Goal: Check status: Check status

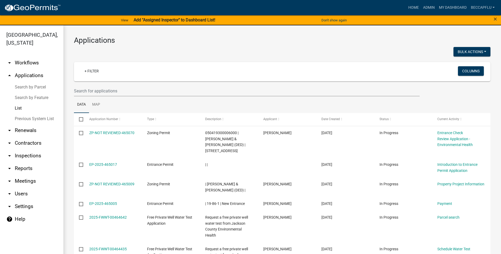
select select "3: 100"
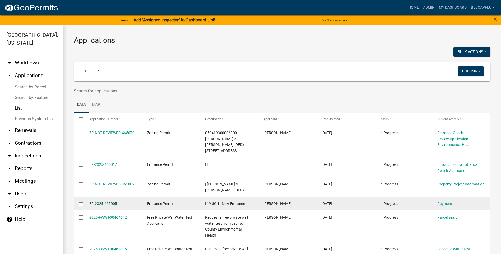
click at [111, 203] on link "EP-2025-465005" at bounding box center [103, 204] width 28 height 4
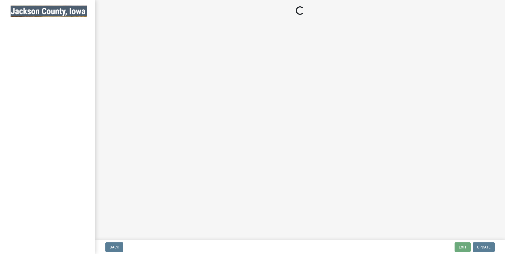
select select "3: 3"
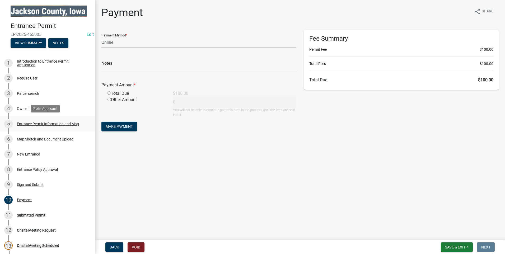
click at [31, 124] on div "Entrance Permit Information and Map" at bounding box center [48, 124] width 62 height 4
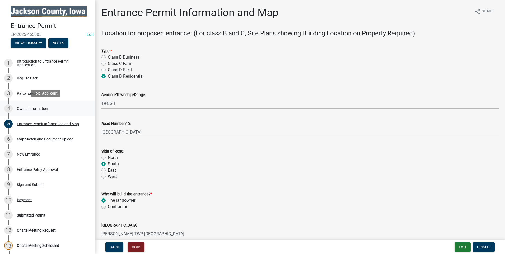
click at [30, 107] on div "Owner Information" at bounding box center [32, 109] width 31 height 4
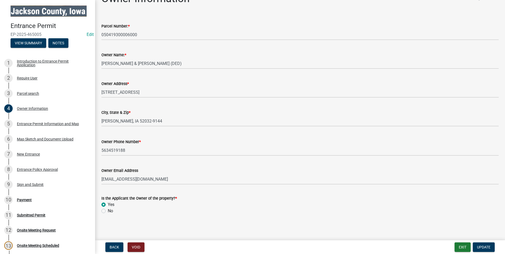
scroll to position [15, 0]
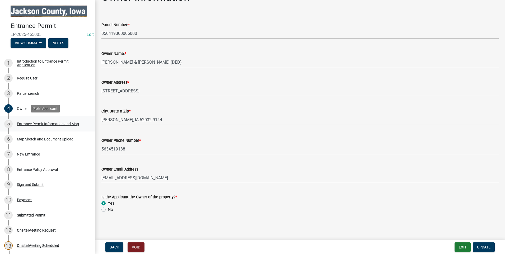
click at [44, 122] on div "Entrance Permit Information and Map" at bounding box center [48, 124] width 62 height 4
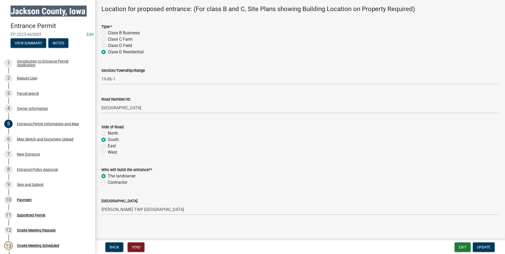
scroll to position [26, 0]
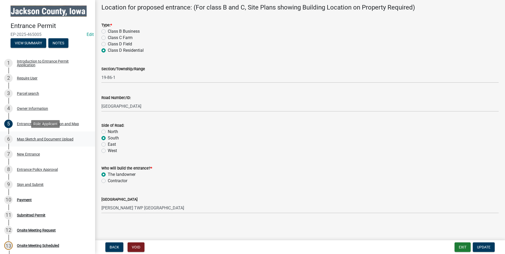
click at [25, 138] on div "Map Sketch and Document Upload" at bounding box center [45, 139] width 57 height 4
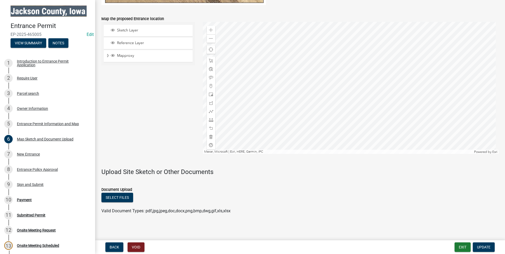
scroll to position [334, 0]
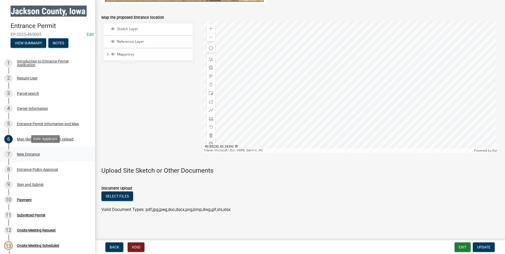
click at [31, 152] on div "New Entrance" at bounding box center [28, 154] width 23 height 4
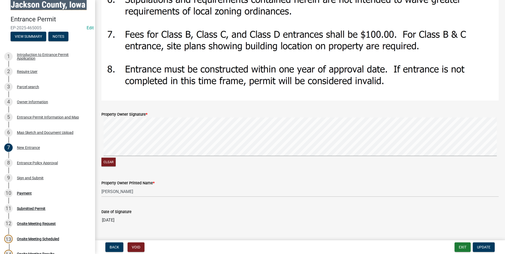
scroll to position [499, 0]
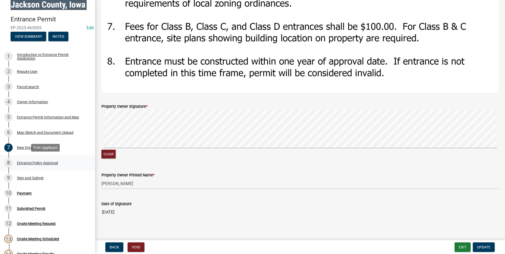
click at [43, 162] on div "Entrance Policy Approval" at bounding box center [37, 163] width 41 height 4
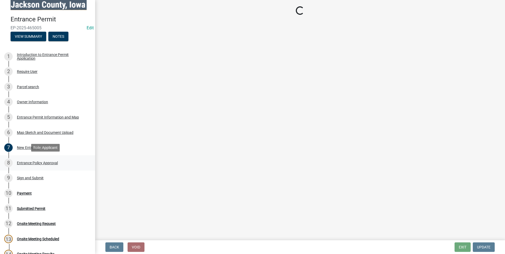
scroll to position [0, 0]
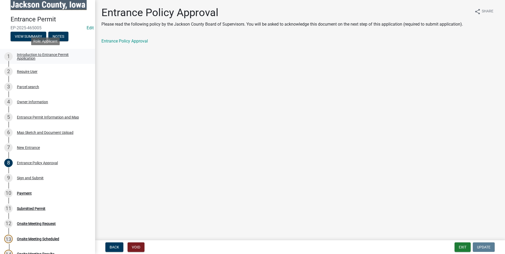
click at [30, 56] on div "Introduction to Entrance Permit Application" at bounding box center [52, 56] width 70 height 7
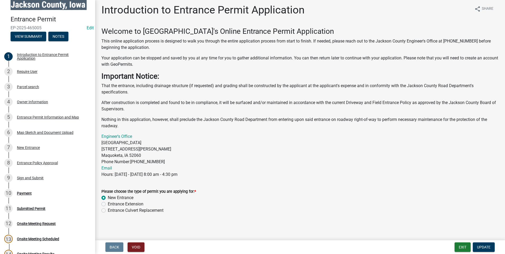
scroll to position [3, 0]
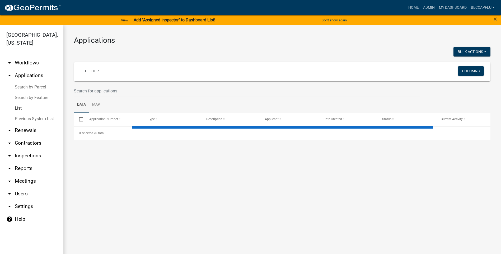
select select "3: 100"
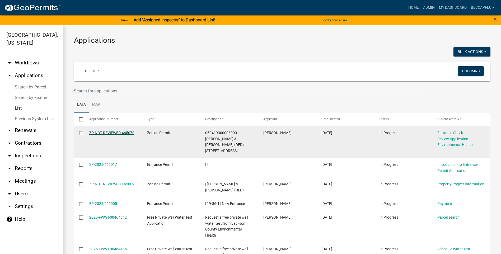
click at [123, 132] on link "ZP-NOT REVIEWED-465070" at bounding box center [111, 133] width 45 height 4
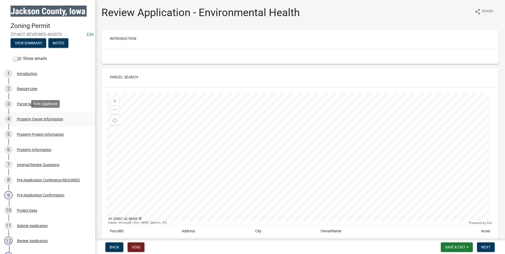
click at [46, 116] on div "4 Property Owner Information" at bounding box center [45, 119] width 82 height 8
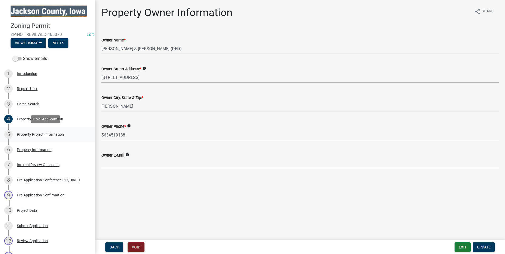
click at [50, 133] on div "Property Project Information" at bounding box center [40, 135] width 47 height 4
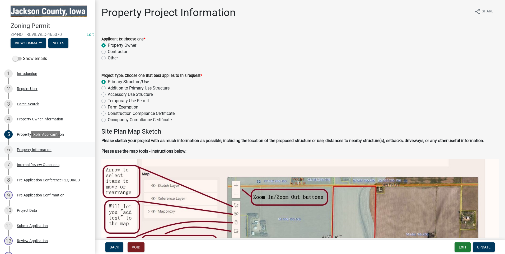
click at [40, 148] on div "Property Information" at bounding box center [34, 150] width 35 height 4
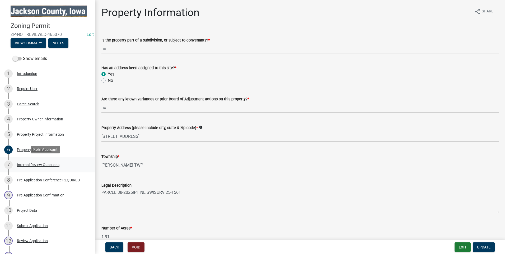
click at [41, 164] on div "Internal Review Questions" at bounding box center [38, 165] width 43 height 4
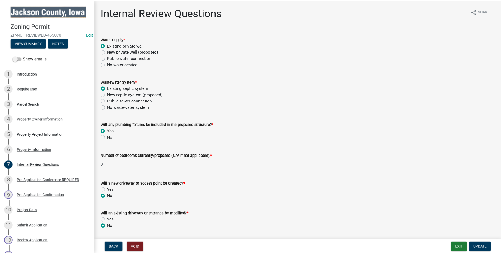
scroll to position [17, 0]
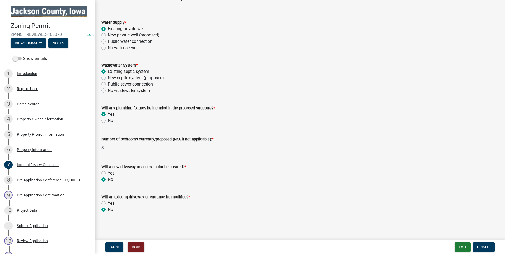
drag, startPoint x: 117, startPoint y: 211, endPoint x: 102, endPoint y: 167, distance: 46.4
click at [102, 167] on wm-data-entity-input-list "Water Supply * Existing private well New private well (proposed) Public water c…" at bounding box center [299, 115] width 397 height 205
copy wm-data-entity-input-list "Will a new driveway or access point be created? * Yes No Will an existing drive…"
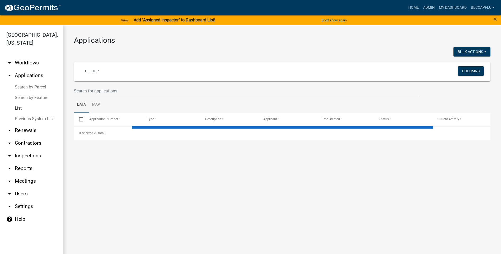
select select "3: 100"
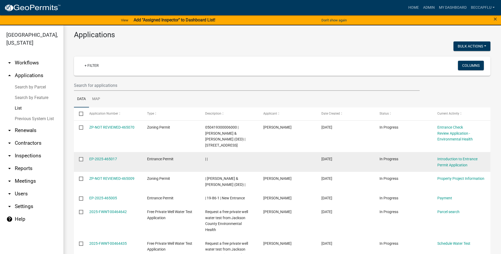
scroll to position [7, 0]
